Goal: Find specific page/section: Find specific page/section

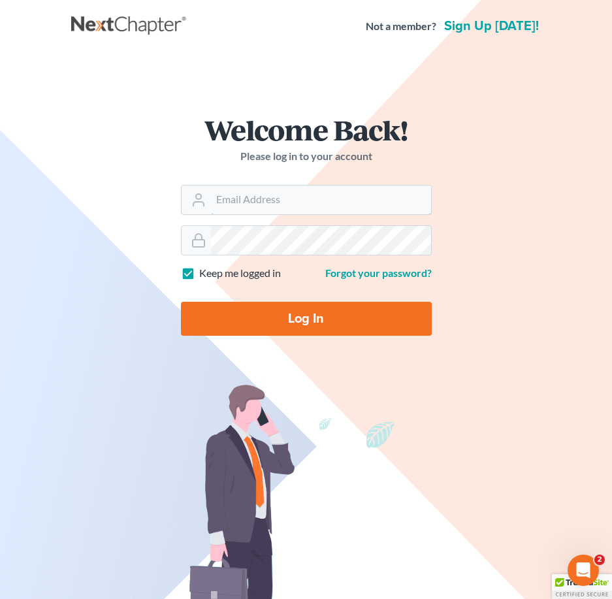
type input "asize@debtreset.net"
click at [294, 317] on input "Log In" at bounding box center [306, 319] width 251 height 34
type input "Thinking..."
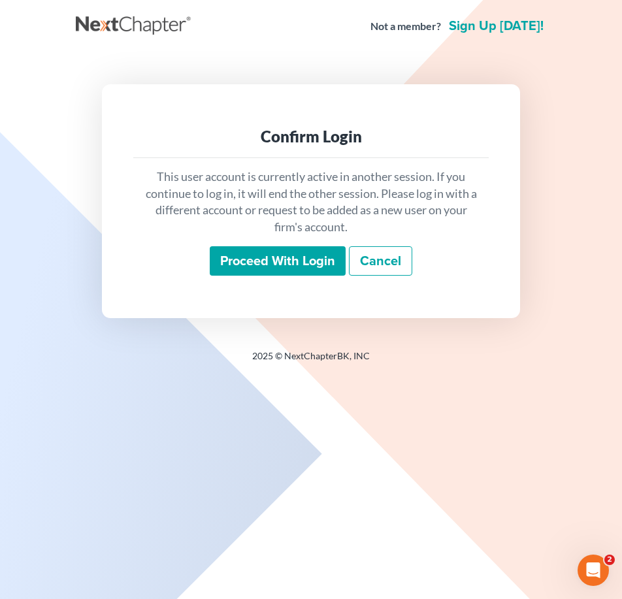
click at [299, 269] on input "Proceed with login" at bounding box center [278, 261] width 136 height 30
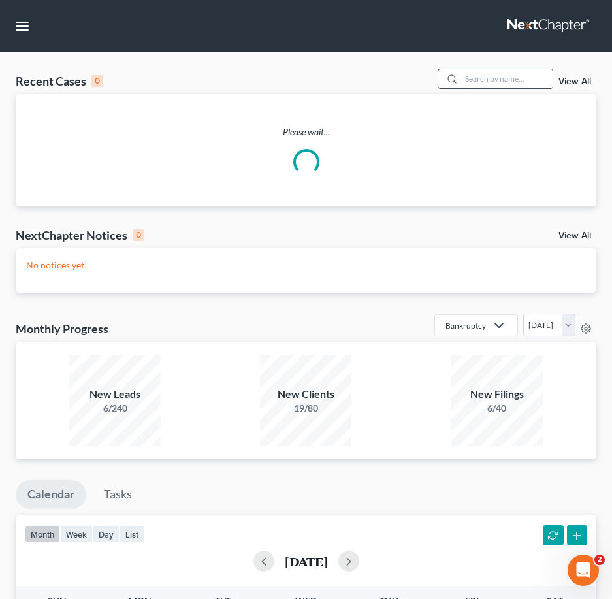
click at [497, 80] on input "search" at bounding box center [507, 78] width 92 height 19
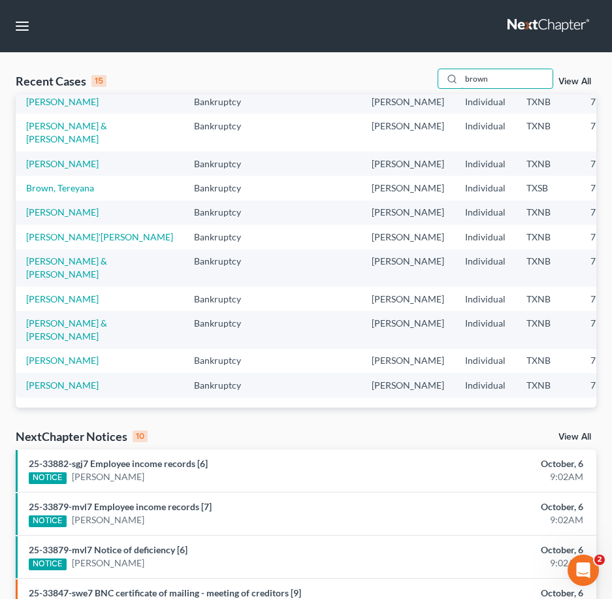
scroll to position [103, 0]
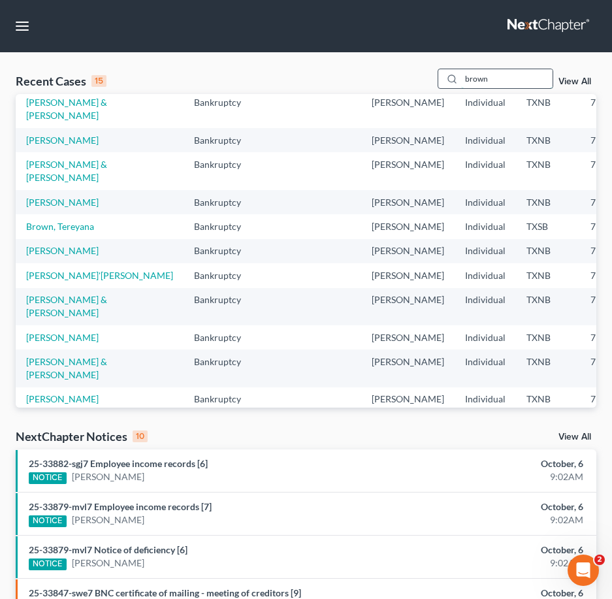
drag, startPoint x: 506, startPoint y: 77, endPoint x: 453, endPoint y: 81, distance: 53.1
click at [453, 81] on div "brown" at bounding box center [496, 79] width 116 height 20
type input "randolph"
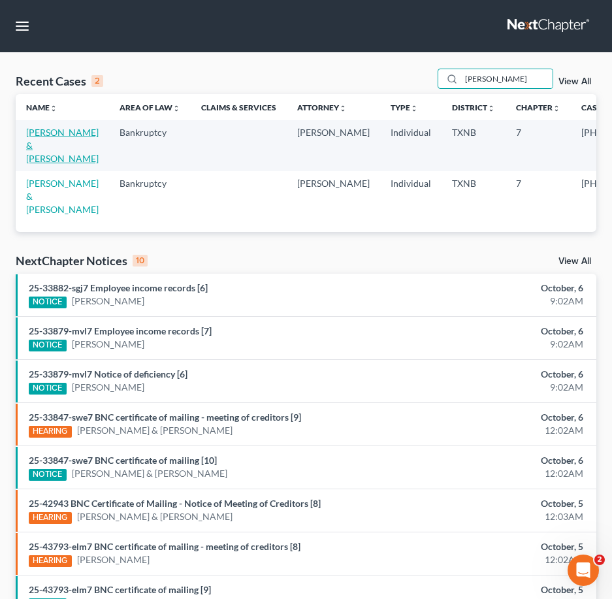
click at [58, 144] on link "Brown, Randolph & Mieke" at bounding box center [62, 145] width 73 height 37
select select "4"
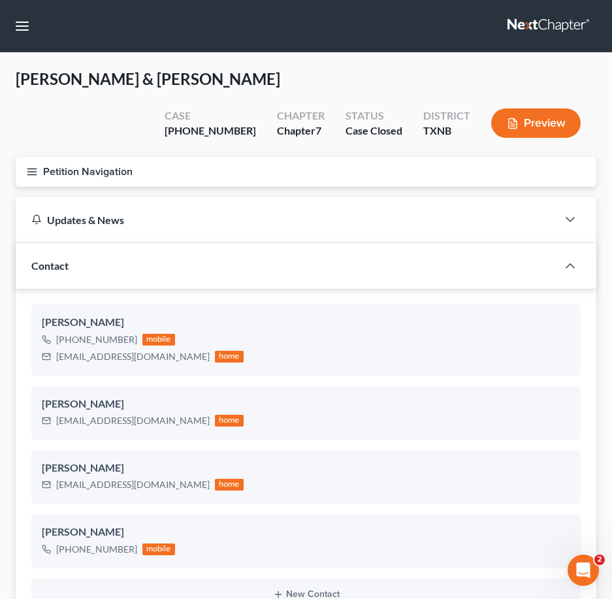
scroll to position [1965, 0]
